Goal: Transaction & Acquisition: Purchase product/service

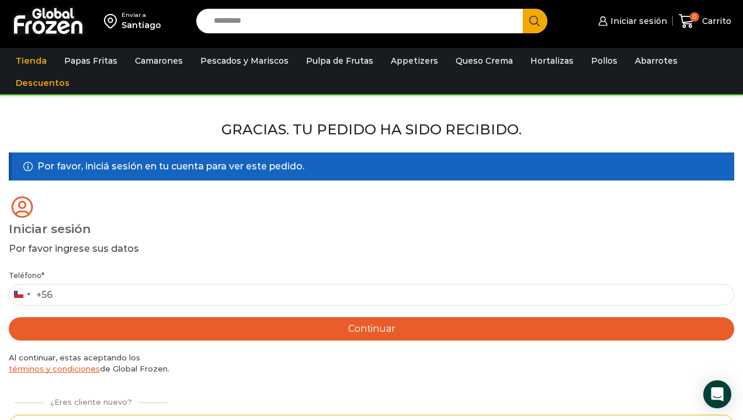
click at [373, 24] on input "Search input" at bounding box center [362, 21] width 309 height 25
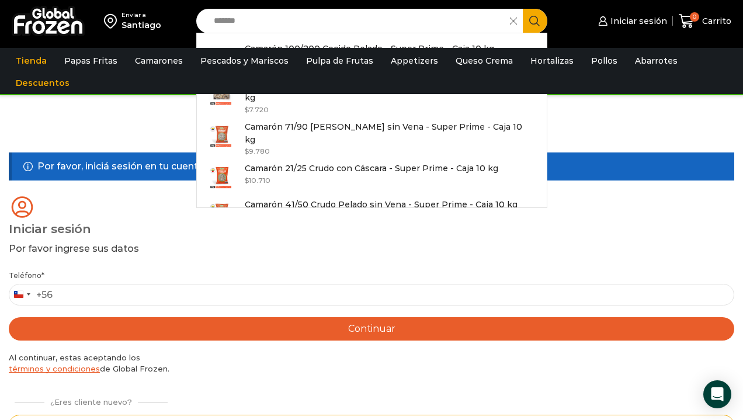
type input "*******"
click at [535, 20] on button "Search" at bounding box center [535, 21] width 25 height 25
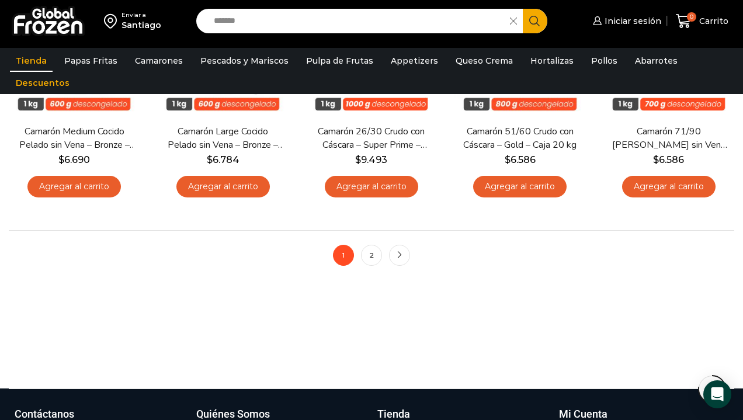
scroll to position [887, 0]
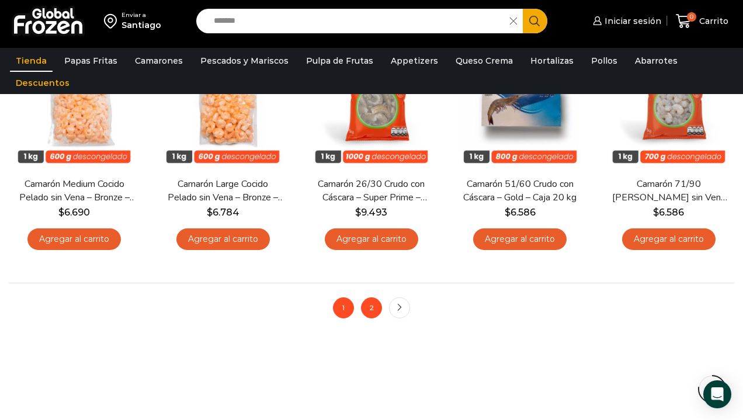
click at [370, 304] on link "2" at bounding box center [371, 307] width 21 height 21
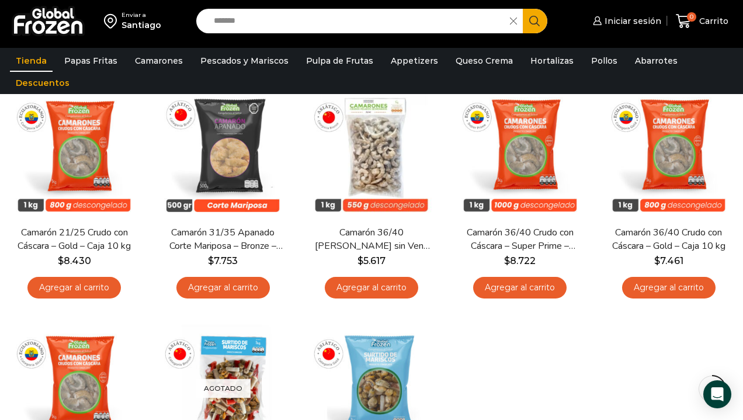
scroll to position [122, 0]
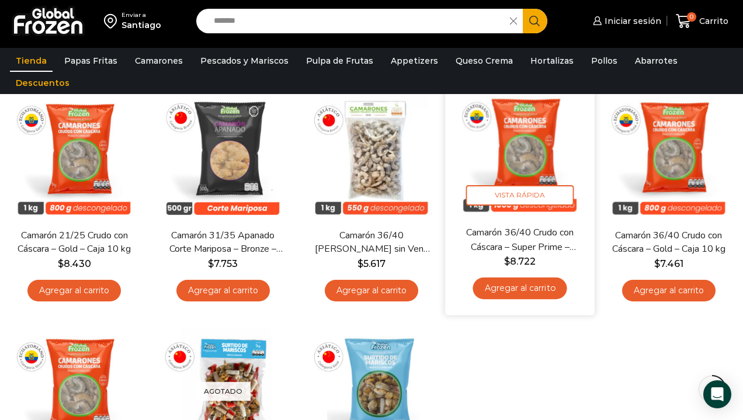
click at [517, 287] on link "Agregar al carrito" at bounding box center [520, 289] width 94 height 22
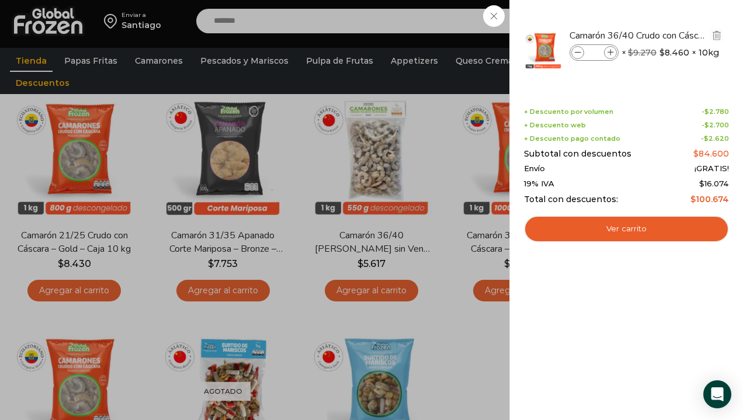
click at [612, 50] on icon at bounding box center [611, 53] width 6 height 6
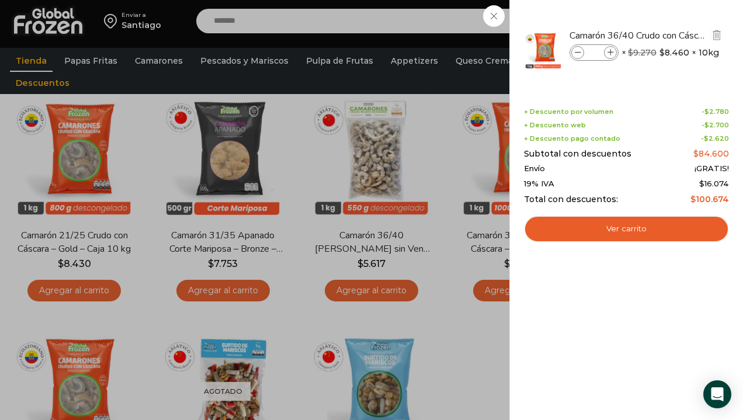
click at [584, 50] on span at bounding box center [577, 52] width 13 height 13
type input "*"
click at [579, 54] on icon at bounding box center [578, 53] width 6 height 6
click at [577, 54] on icon at bounding box center [578, 53] width 6 height 6
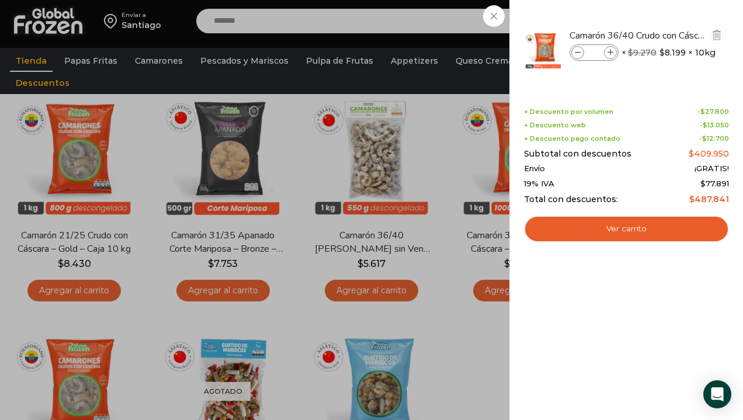
type input "*"
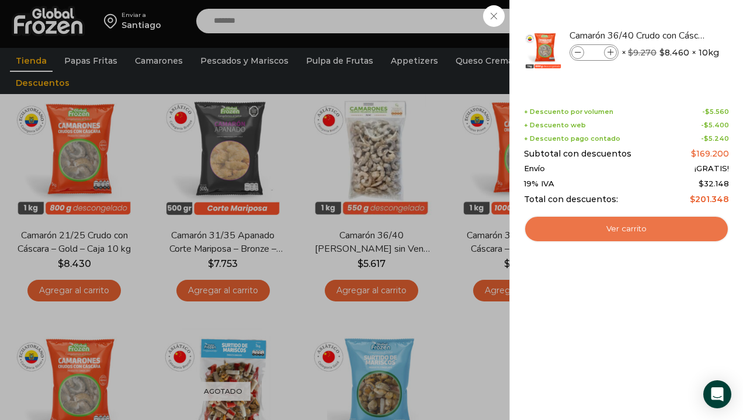
click at [629, 224] on link "Ver carrito" at bounding box center [626, 229] width 205 height 27
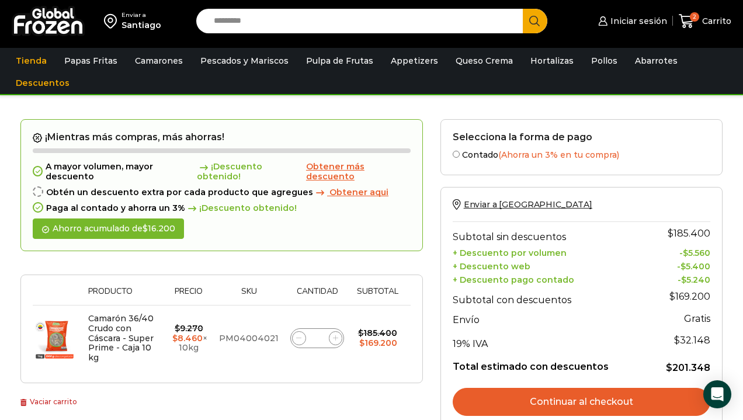
click at [589, 397] on link "Continuar al checkout" at bounding box center [582, 402] width 258 height 28
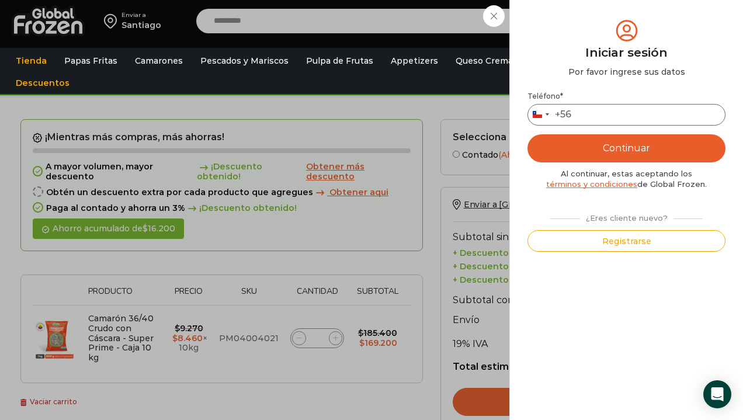
click at [608, 116] on input "Teléfono *" at bounding box center [627, 115] width 198 height 22
type input "*********"
click at [655, 146] on button "Continuar" at bounding box center [627, 148] width 198 height 28
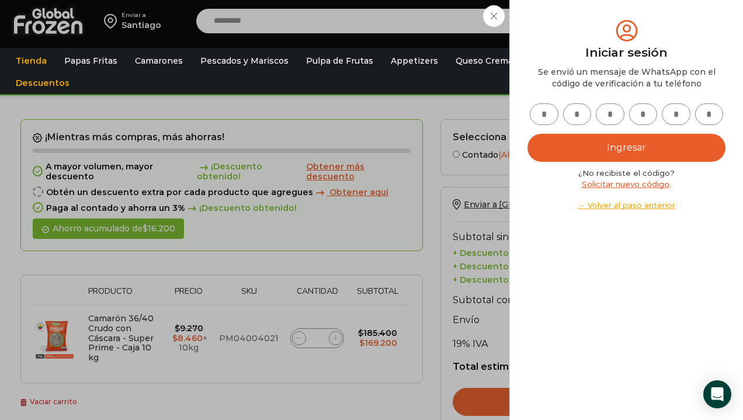
click at [549, 116] on input "text" at bounding box center [544, 114] width 29 height 22
type input "*"
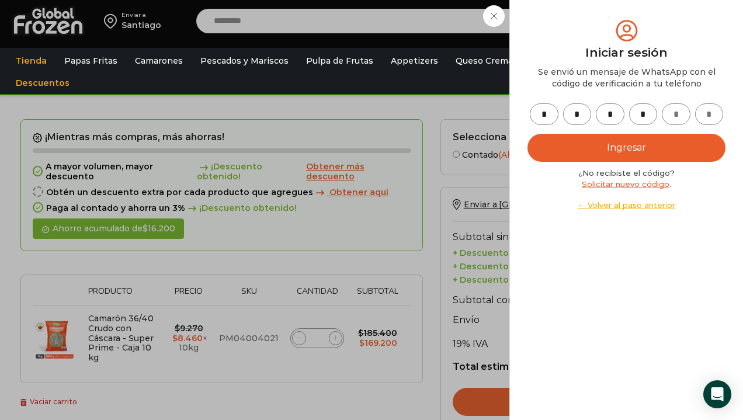
type input "*"
click at [602, 147] on button "Ingresar" at bounding box center [627, 148] width 198 height 28
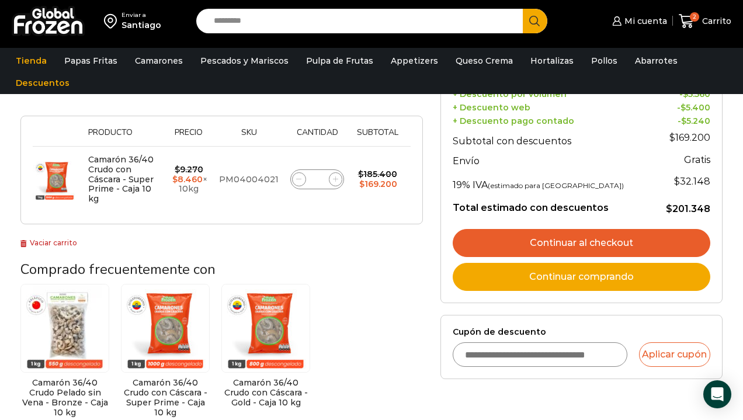
scroll to position [165, 0]
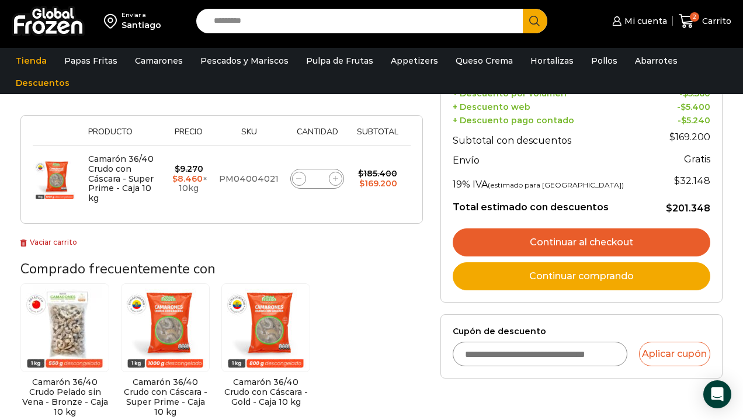
click at [606, 234] on link "Continuar al checkout" at bounding box center [582, 242] width 258 height 28
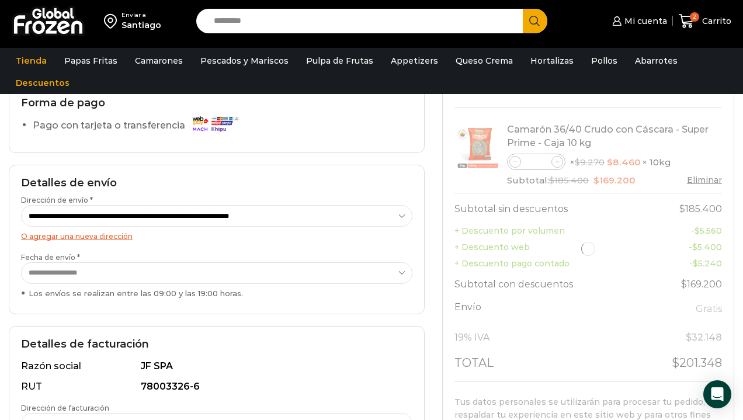
select select "*"
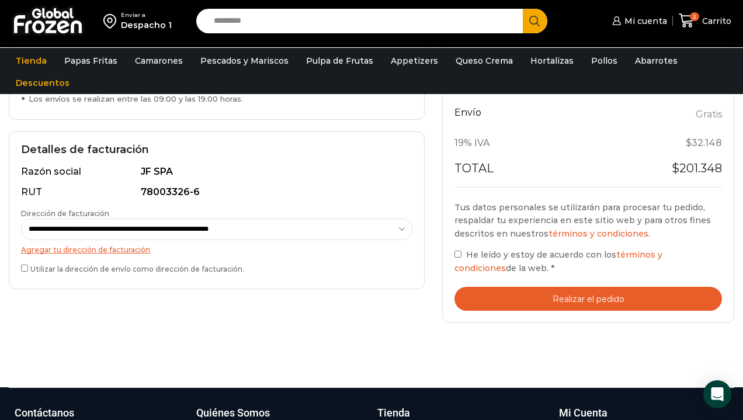
scroll to position [275, 0]
click at [595, 296] on button "Realizar el pedido" at bounding box center [589, 299] width 268 height 24
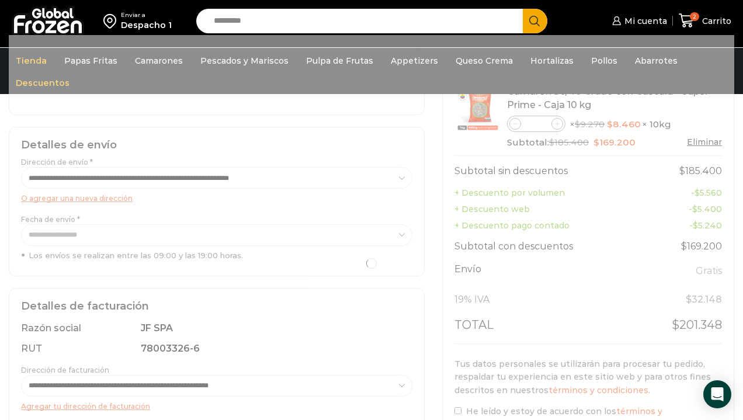
scroll to position [116, 0]
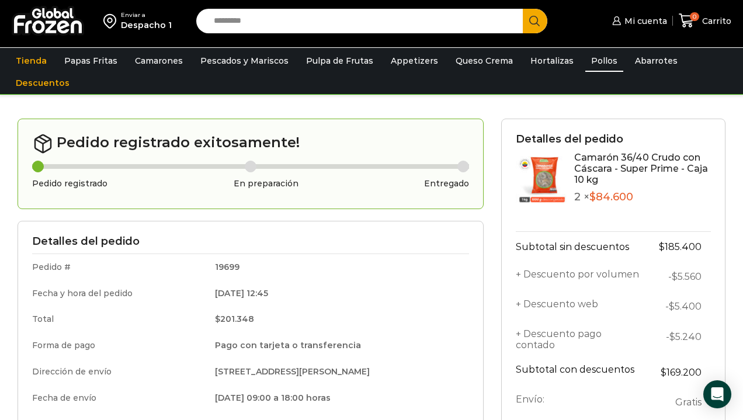
click at [588, 64] on link "Pollos" at bounding box center [605, 61] width 38 height 22
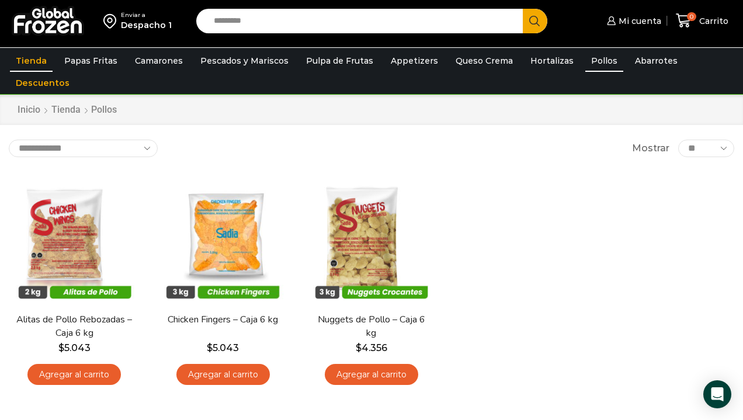
click at [27, 61] on link "Tienda" at bounding box center [31, 61] width 43 height 22
